Goal: Task Accomplishment & Management: Manage account settings

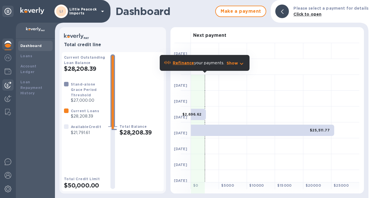
click at [7, 86] on img at bounding box center [8, 84] width 7 height 7
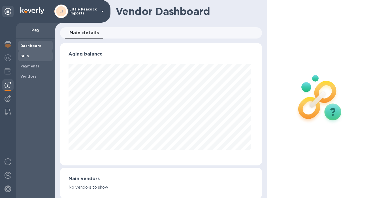
scroll to position [122, 199]
click at [26, 55] on b "Bills" at bounding box center [24, 56] width 8 height 4
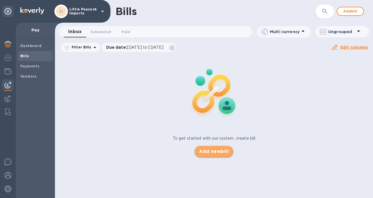
click at [217, 148] on span "Add new bill" at bounding box center [214, 151] width 30 height 7
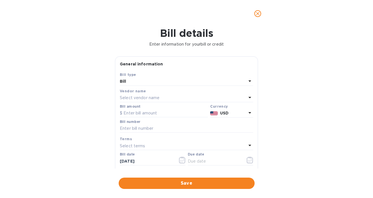
click at [171, 100] on div "Select vendor name" at bounding box center [183, 98] width 126 height 8
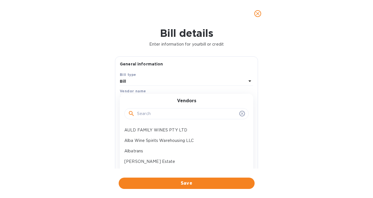
click at [162, 116] on input "text" at bounding box center [187, 113] width 100 height 8
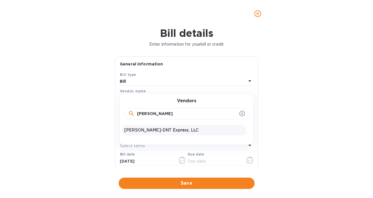
type input "[PERSON_NAME]"
click at [146, 130] on p "[PERSON_NAME]-DNT Express, LLC" at bounding box center [184, 130] width 120 height 6
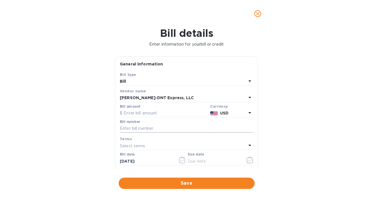
click at [200, 129] on input "text" at bounding box center [186, 128] width 133 height 8
type input "117546"
click at [171, 115] on input "text" at bounding box center [164, 113] width 88 height 8
type input "441.13"
click at [248, 160] on icon "button" at bounding box center [249, 159] width 7 height 7
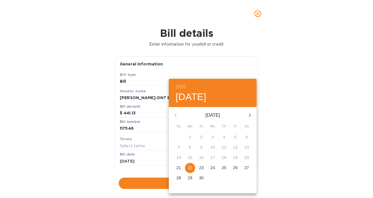
click at [252, 113] on icon "button" at bounding box center [249, 115] width 7 height 7
click at [235, 147] on p "10" at bounding box center [235, 147] width 5 height 6
type input "[DATE]"
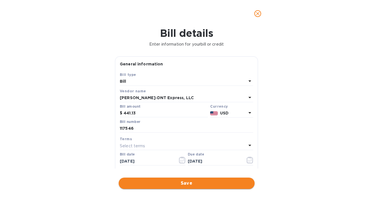
click at [187, 184] on span "Save" at bounding box center [186, 183] width 127 height 7
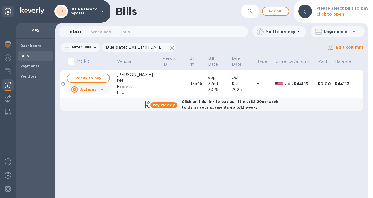
click at [83, 75] on span "Ready to pay" at bounding box center [88, 78] width 33 height 7
checkbox input "true"
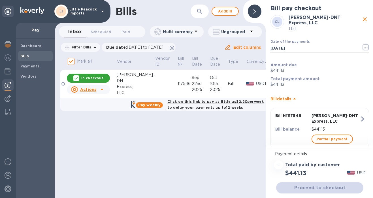
click at [362, 45] on icon "button" at bounding box center [365, 47] width 7 height 7
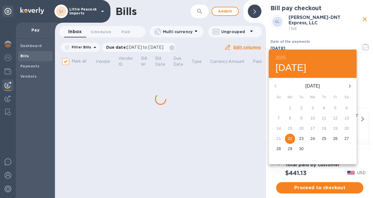
click at [349, 85] on icon "button" at bounding box center [349, 86] width 7 height 7
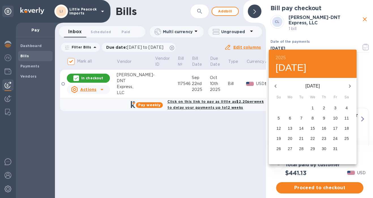
click at [336, 119] on p "10" at bounding box center [335, 118] width 5 height 6
type input "[DATE]"
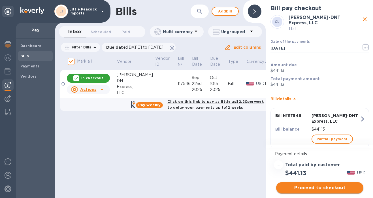
click at [322, 187] on span "Proceed to checkout" at bounding box center [319, 187] width 78 height 7
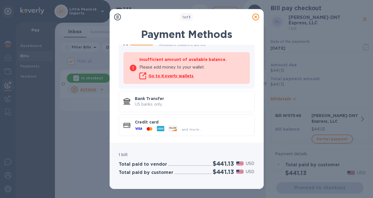
scroll to position [46, 0]
click at [192, 103] on p "US banks only." at bounding box center [192, 105] width 115 height 6
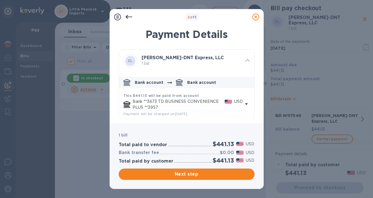
click at [221, 180] on div "Next step" at bounding box center [186, 174] width 138 height 14
click at [223, 173] on span "Next step" at bounding box center [186, 174] width 127 height 7
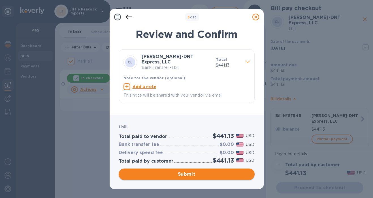
click at [202, 175] on span "Submit" at bounding box center [186, 174] width 127 height 7
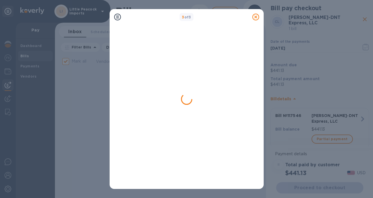
checkbox input "false"
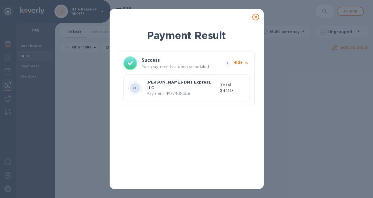
click at [255, 17] on icon at bounding box center [255, 17] width 7 height 7
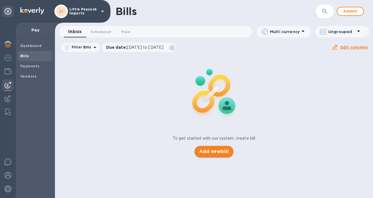
click at [213, 149] on span "Add new bill" at bounding box center [214, 151] width 30 height 7
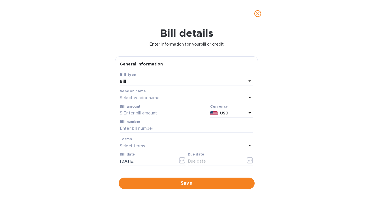
click at [147, 98] on p "Select vendor name" at bounding box center [140, 98] width 40 height 6
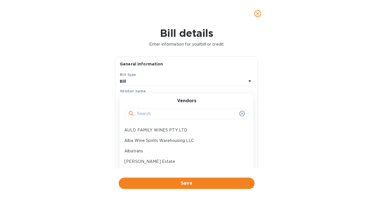
click at [146, 117] on input "text" at bounding box center [187, 113] width 100 height 8
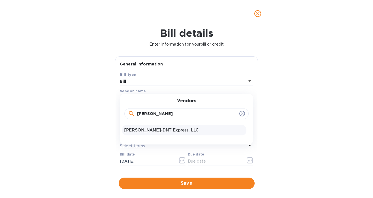
type input "[PERSON_NAME]"
click at [144, 130] on p "[PERSON_NAME]-DNT Express, LLC" at bounding box center [184, 130] width 120 height 6
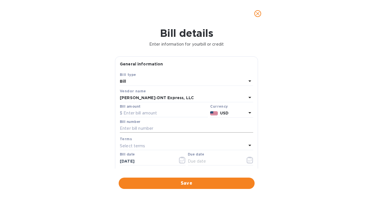
click at [155, 126] on input "text" at bounding box center [186, 128] width 133 height 8
paste input "117452"
type input "117452"
click at [203, 148] on div "Select terms" at bounding box center [183, 146] width 126 height 8
click at [156, 114] on input "text" at bounding box center [164, 113] width 88 height 8
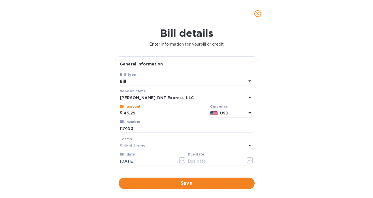
type input "43.25"
click at [246, 160] on icon "button" at bounding box center [249, 159] width 7 height 7
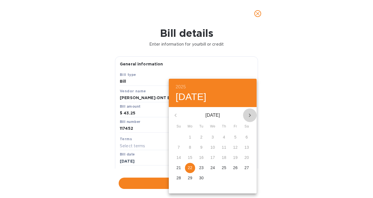
click at [250, 115] on icon "button" at bounding box center [250, 114] width 2 height 3
click at [236, 136] on p "3" at bounding box center [235, 137] width 2 height 6
type input "[DATE]"
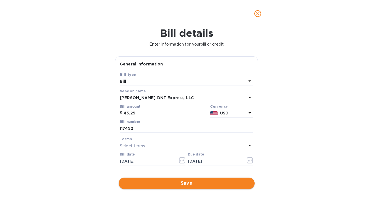
click at [222, 184] on span "Save" at bounding box center [186, 183] width 127 height 7
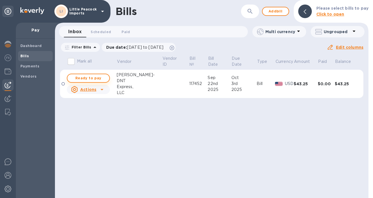
click at [92, 78] on span "Ready to pay" at bounding box center [88, 78] width 33 height 7
checkbox input "true"
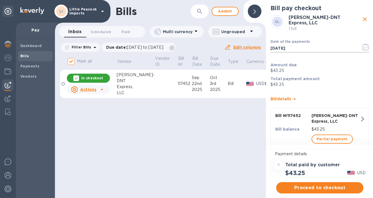
click at [362, 44] on icon "button" at bounding box center [365, 47] width 7 height 7
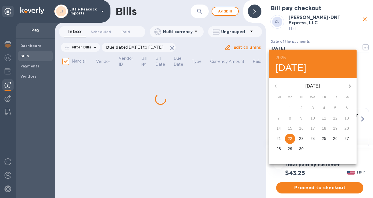
click at [348, 84] on icon "button" at bounding box center [349, 86] width 7 height 7
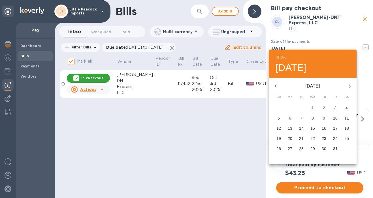
click at [335, 107] on p "3" at bounding box center [335, 108] width 2 height 6
type input "[DATE]"
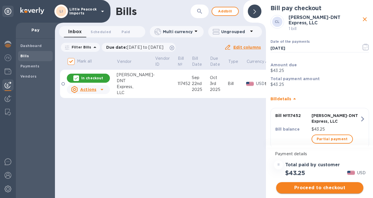
click at [337, 185] on span "Proceed to checkout" at bounding box center [319, 187] width 78 height 7
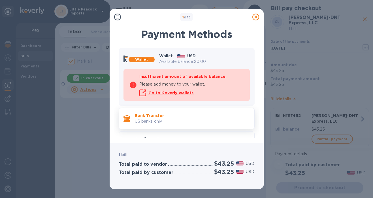
click at [199, 118] on p "Bank Transfer" at bounding box center [192, 116] width 115 height 6
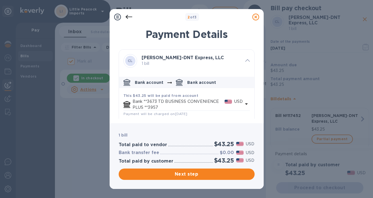
scroll to position [28, 0]
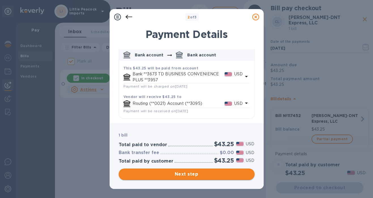
click at [201, 171] on span "Next step" at bounding box center [186, 174] width 127 height 7
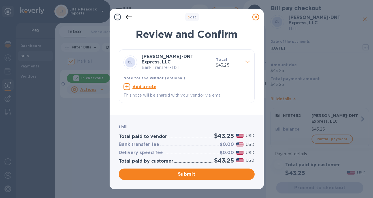
click at [213, 167] on div "Submit" at bounding box center [186, 174] width 138 height 14
click at [212, 178] on button "Submit" at bounding box center [187, 173] width 136 height 11
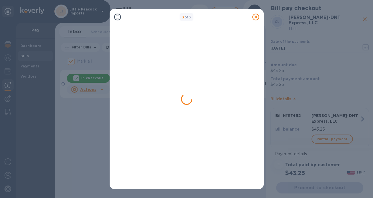
checkbox input "false"
